Goal: Communication & Community: Answer question/provide support

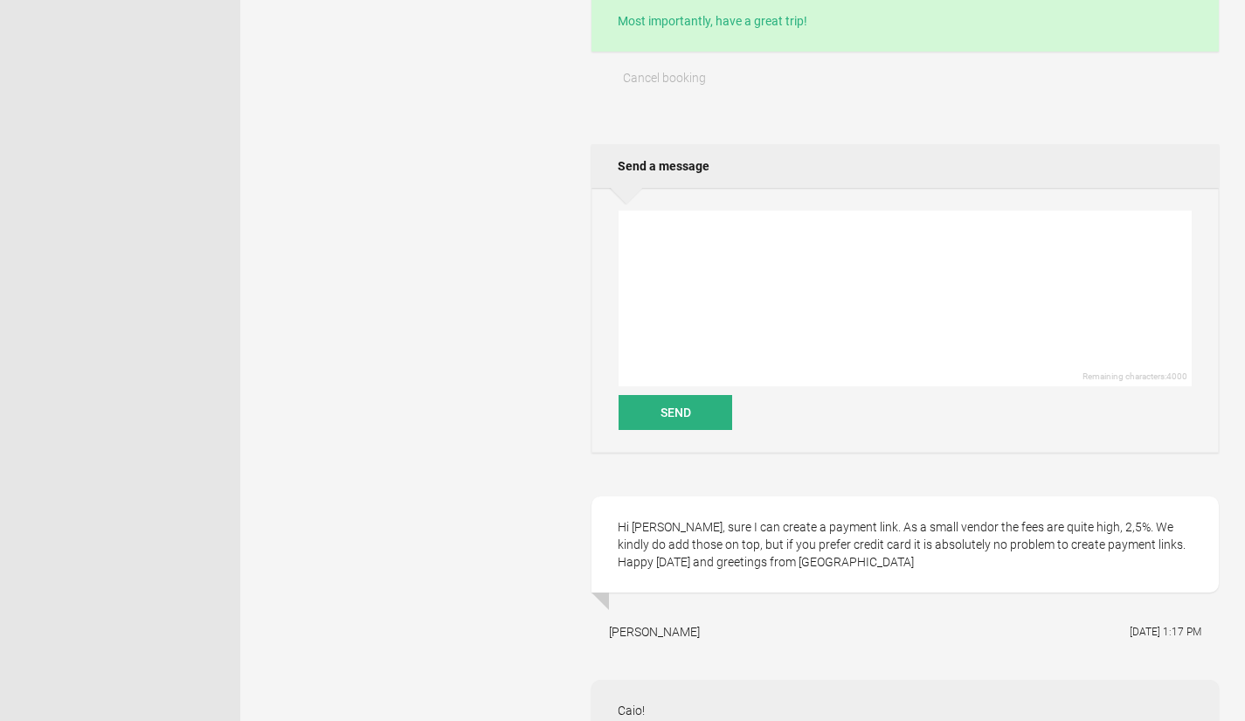
scroll to position [685, 0]
click at [915, 258] on textarea at bounding box center [904, 298] width 573 height 176
type textarea "T"
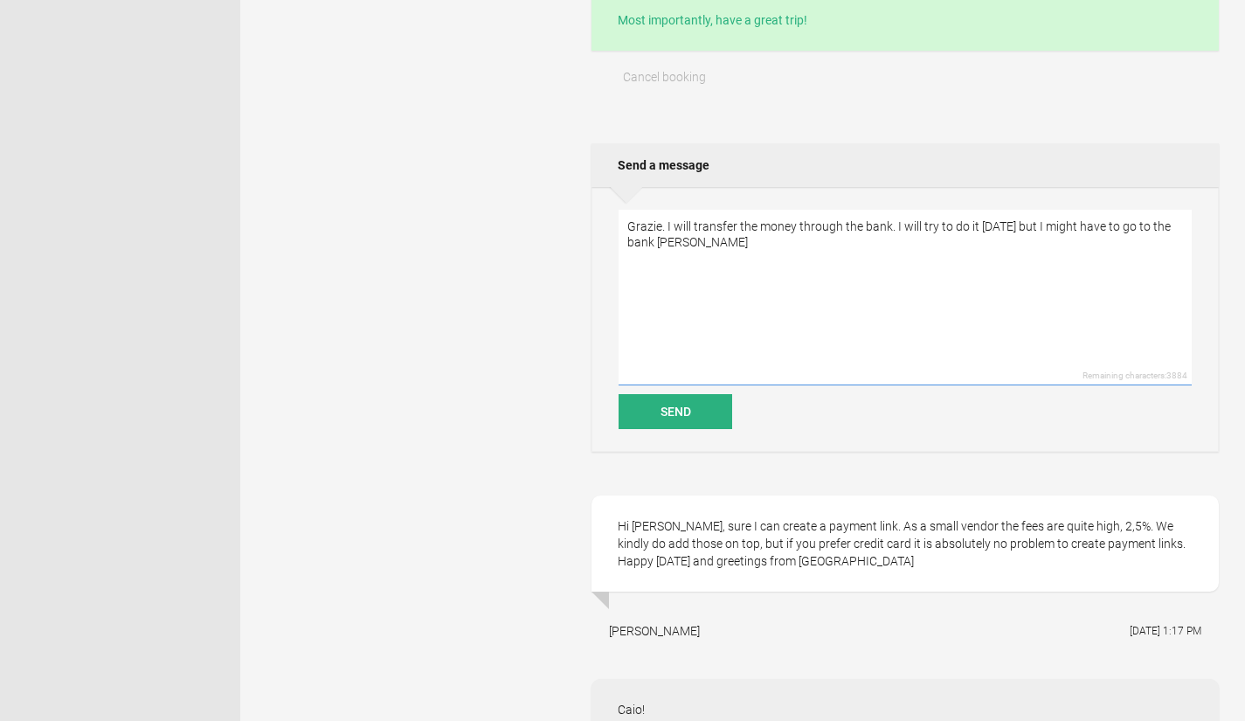
drag, startPoint x: 1003, startPoint y: 229, endPoint x: 1085, endPoint y: 255, distance: 86.2
click at [1085, 255] on textarea "Grazie. I will transfer the money through the bank. I will try to do it today b…" at bounding box center [904, 298] width 573 height 176
click at [1007, 226] on textarea "Grazie. I will transfer the money through the bank. I will try to do it today b…" at bounding box center [904, 298] width 573 height 176
click at [745, 245] on textarea "Grazie. I will transfer the money through the bank. I will try to do it today o…" at bounding box center [904, 298] width 573 height 176
click at [841, 252] on textarea "Grazie. I will transfer the money through the bank. I will try to do it today o…" at bounding box center [904, 298] width 573 height 176
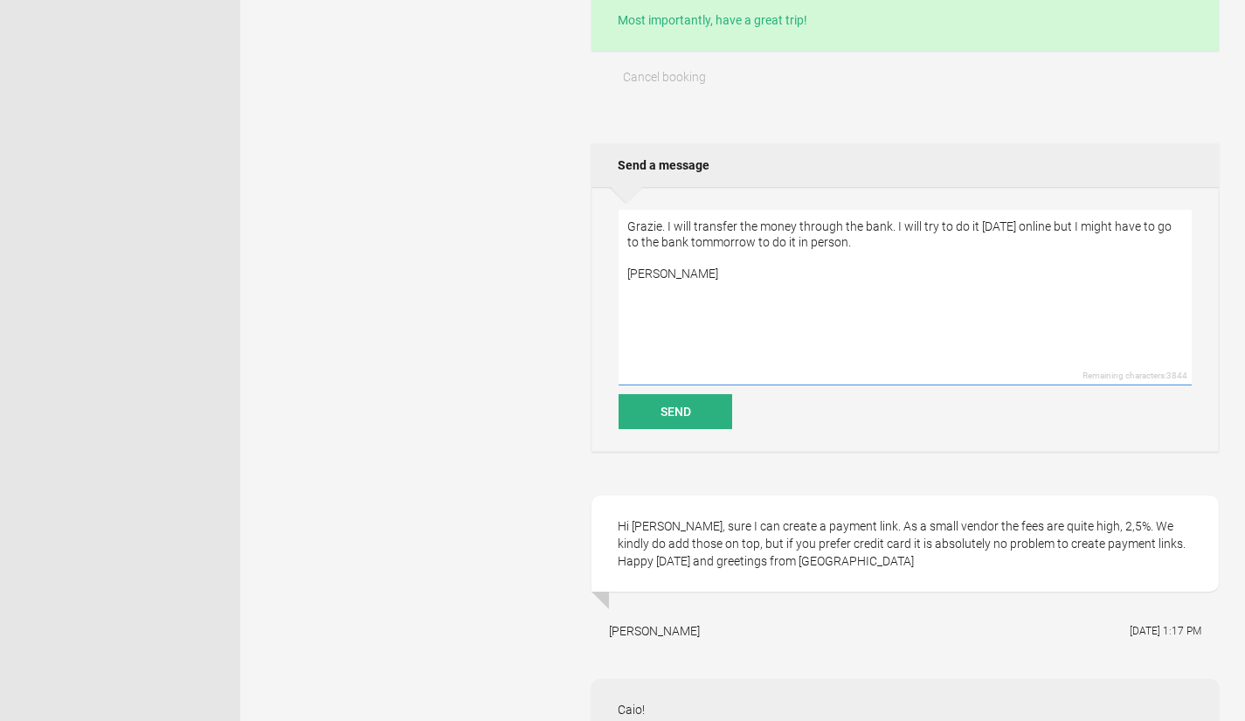
click at [840, 245] on textarea "Grazie. I will transfer the money through the bank. I will try to do it today o…" at bounding box center [904, 298] width 573 height 176
click at [666, 226] on textarea "Grazie. I will transfer the money through the bank. I will try to do it today o…" at bounding box center [904, 298] width 573 height 176
click at [629, 268] on textarea "I will transfer the money through the bank. I will try to do it today online bu…" at bounding box center [904, 298] width 573 height 176
click at [700, 365] on textarea "I will transfer the money through the bank. I will try to do it today online bu…" at bounding box center [904, 298] width 573 height 176
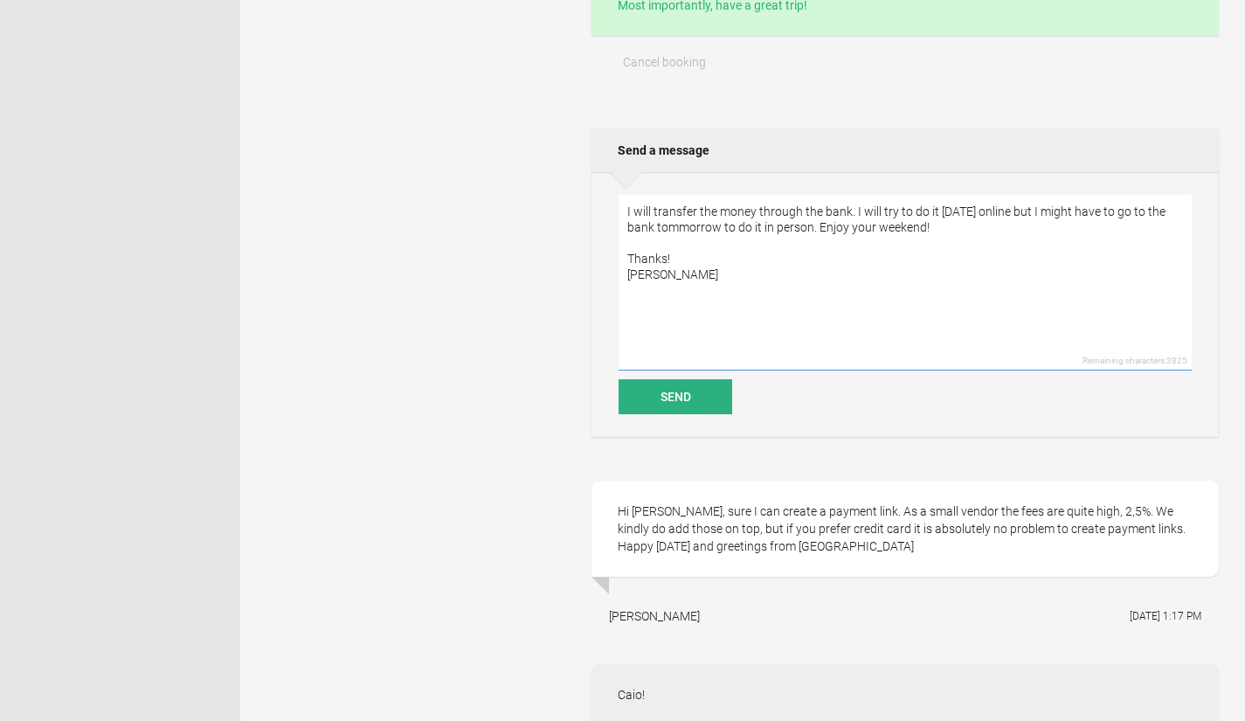
scroll to position [699, 0]
type textarea "I will transfer the money through the bank. I will try to do it today online bu…"
click at [696, 393] on button "Send" at bounding box center [675, 397] width 114 height 35
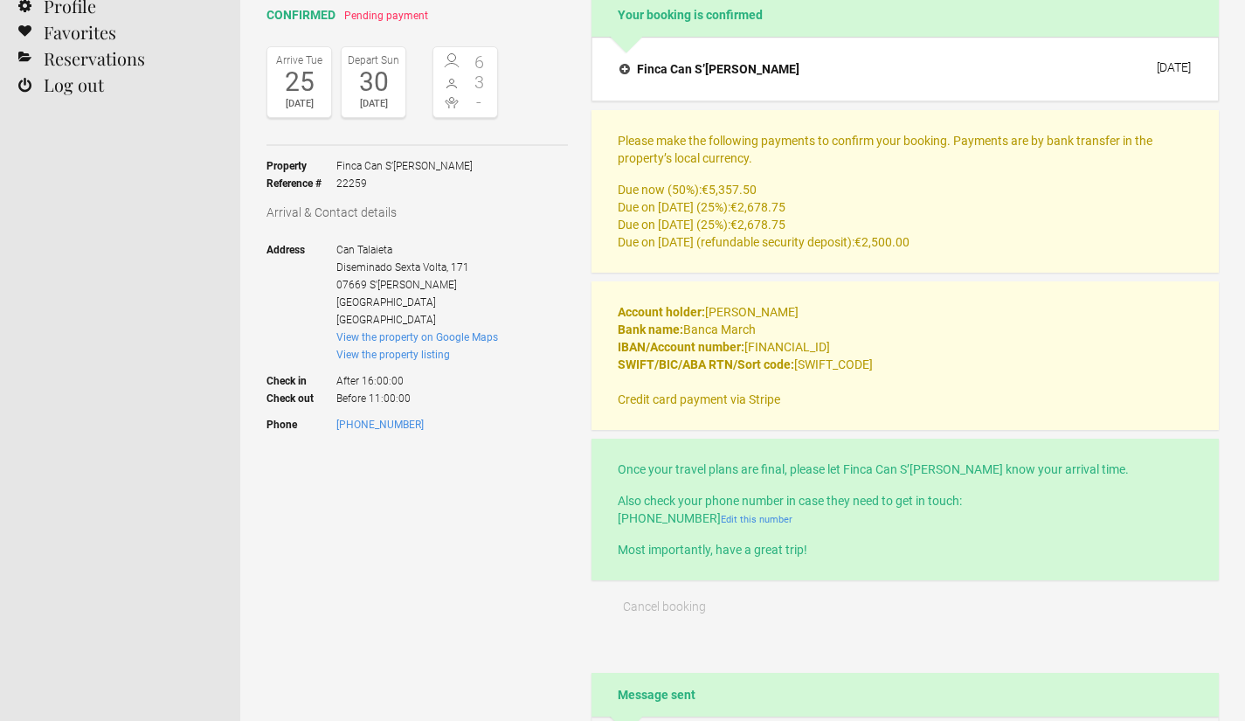
scroll to position [0, 0]
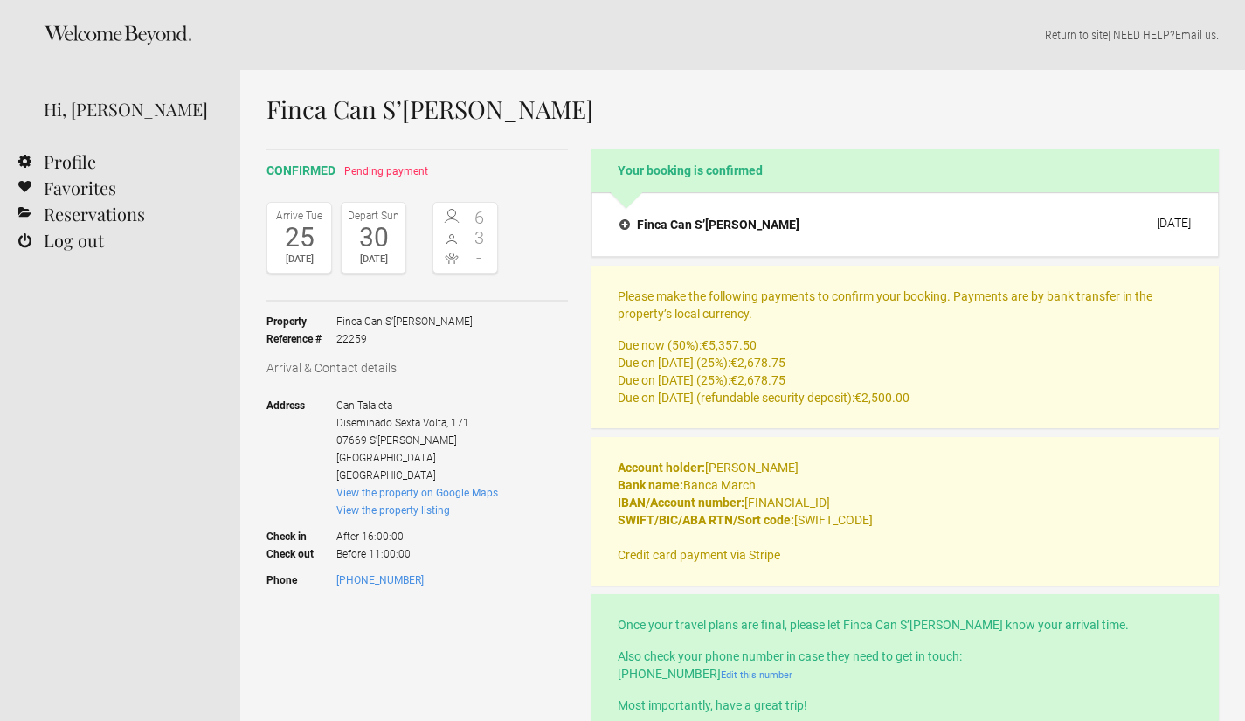
drag, startPoint x: 923, startPoint y: 24, endPoint x: 935, endPoint y: 22, distance: 12.5
click at [935, 22] on div "Return to site | NEED HELP? Email us ." at bounding box center [742, 35] width 1004 height 70
